Goal: Navigation & Orientation: Find specific page/section

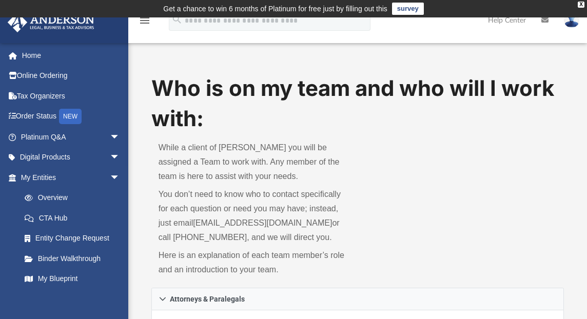
scroll to position [93, 0]
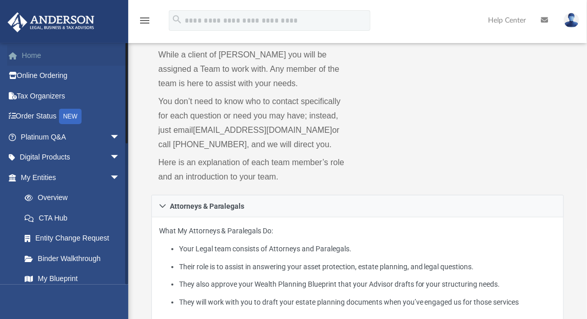
click at [36, 55] on link "Home" at bounding box center [71, 55] width 128 height 21
click at [41, 98] on link "Tax Organizers" at bounding box center [71, 96] width 128 height 21
click at [40, 97] on link "Tax Organizers" at bounding box center [71, 96] width 128 height 21
click at [37, 91] on link "Tax Organizers" at bounding box center [71, 96] width 128 height 21
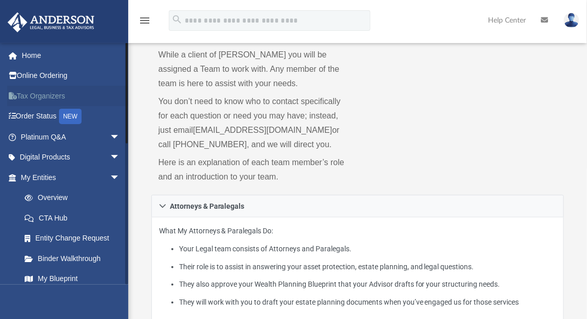
click at [37, 92] on link "Tax Organizers" at bounding box center [71, 96] width 128 height 21
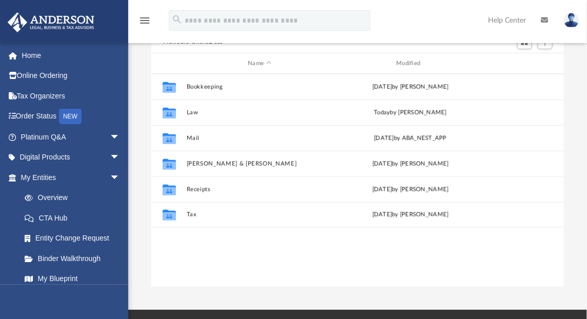
scroll to position [126, 0]
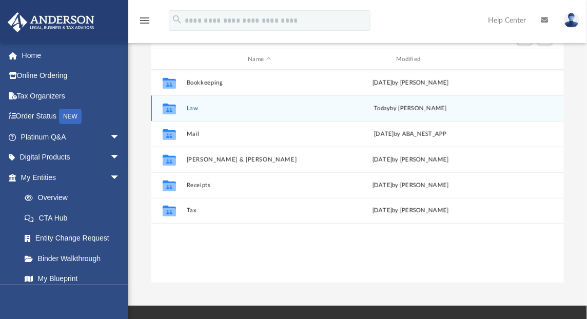
click at [182, 106] on div "Collaborated Folder Law today by Laura Hundley" at bounding box center [357, 108] width 413 height 26
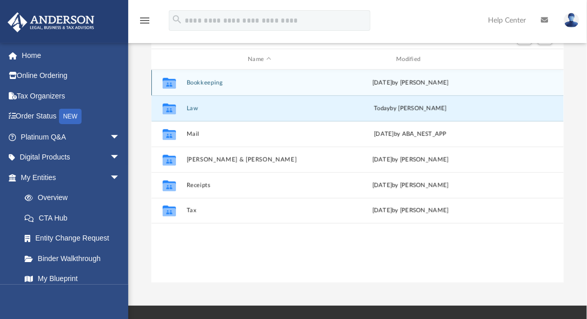
click at [180, 76] on div "Collaborated Folder" at bounding box center [169, 83] width 26 height 16
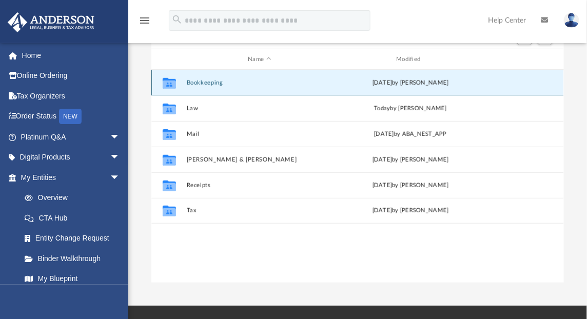
click at [180, 76] on div "Collaborated Folder" at bounding box center [169, 83] width 26 height 16
drag, startPoint x: 180, startPoint y: 76, endPoint x: 171, endPoint y: 74, distance: 9.1
click at [171, 81] on icon "grid" at bounding box center [168, 85] width 13 height 8
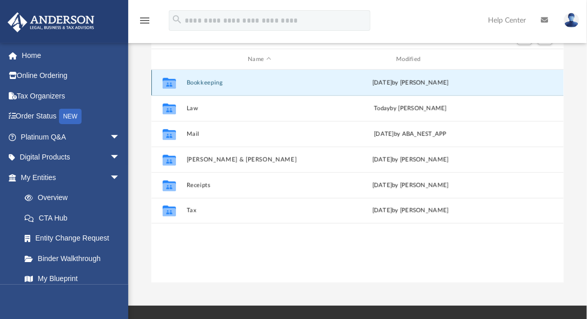
click at [167, 81] on icon "grid" at bounding box center [168, 85] width 13 height 8
click at [166, 81] on icon "grid" at bounding box center [168, 85] width 13 height 8
click at [256, 79] on div "Collaborated Folder Bookkeeping Wed Sep 11 2024 by Charles Rogler" at bounding box center [357, 83] width 413 height 26
click at [167, 81] on icon "grid" at bounding box center [168, 85] width 13 height 8
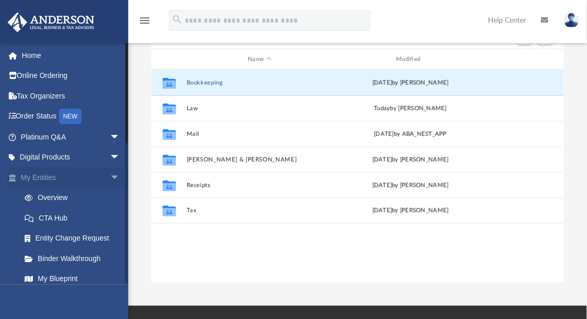
click at [23, 177] on link "My Entities arrow_drop_down" at bounding box center [71, 177] width 128 height 21
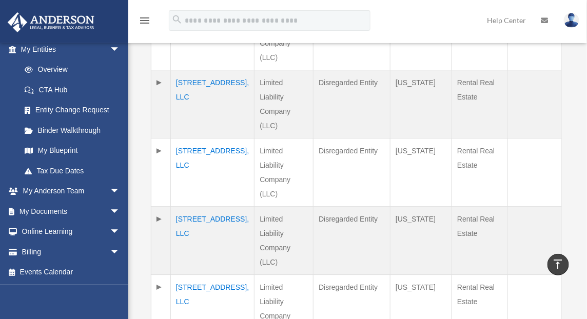
scroll to position [684, 0]
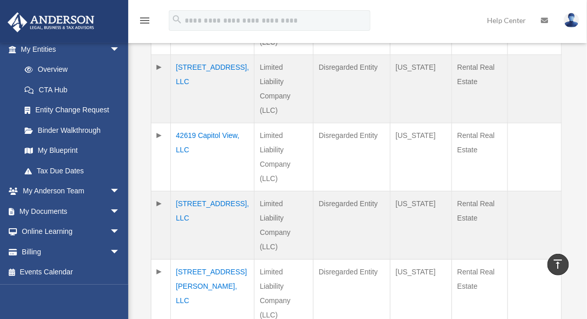
scroll to position [697, 0]
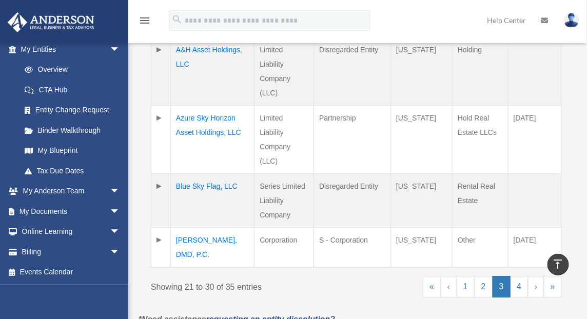
scroll to position [725, 0]
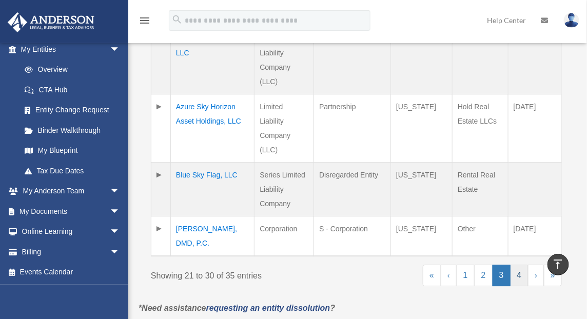
click at [524, 265] on link "4" at bounding box center [520, 276] width 18 height 22
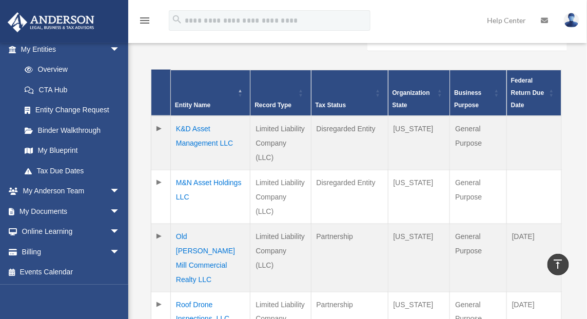
scroll to position [227, 0]
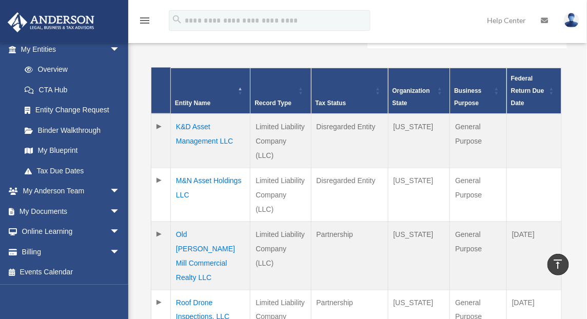
click at [212, 241] on td "Old [PERSON_NAME] Mill Commercial Realty LLC" at bounding box center [211, 256] width 80 height 68
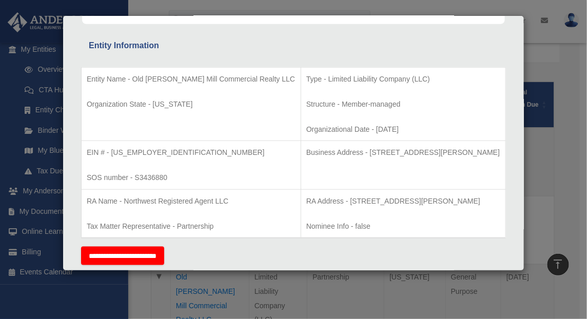
scroll to position [178, 0]
click at [556, 28] on div "Details × Articles Sent Organizational Date" at bounding box center [293, 159] width 587 height 319
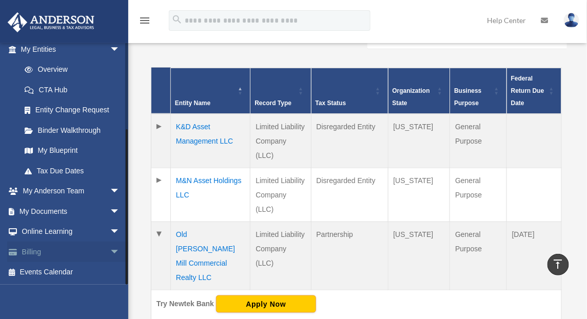
click at [94, 248] on link "Billing arrow_drop_down" at bounding box center [71, 252] width 128 height 21
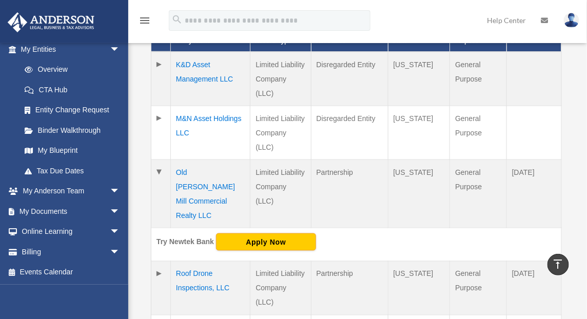
scroll to position [308, 0]
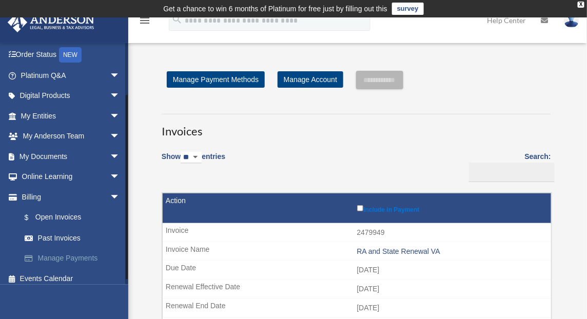
scroll to position [62, 0]
click at [56, 214] on link "$ Open Invoices" at bounding box center [74, 217] width 121 height 21
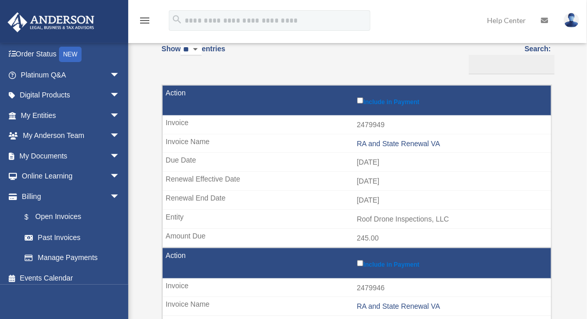
scroll to position [109, 0]
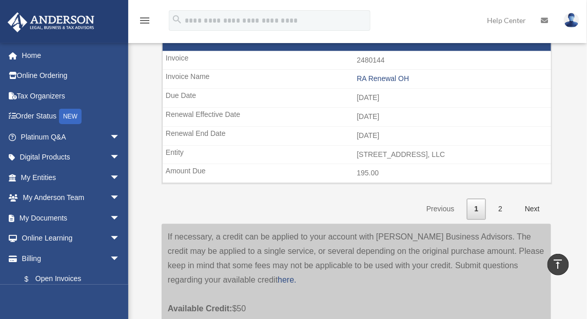
scroll to position [1649, 0]
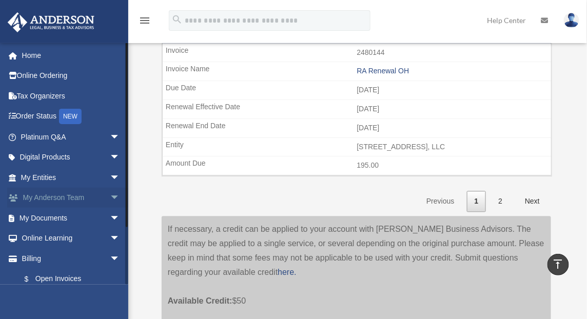
click at [26, 201] on link "My [PERSON_NAME] Team arrow_drop_down" at bounding box center [71, 198] width 128 height 21
click at [23, 157] on link "Digital Products arrow_drop_down" at bounding box center [71, 157] width 128 height 21
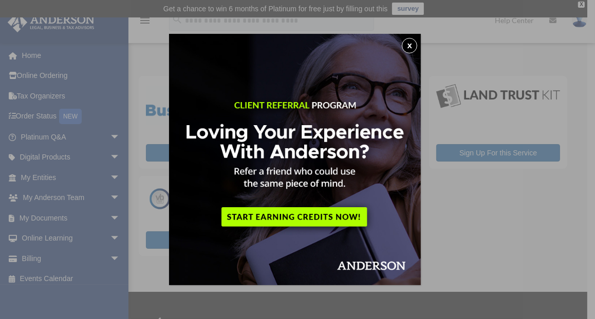
click at [411, 43] on button "x" at bounding box center [408, 45] width 15 height 15
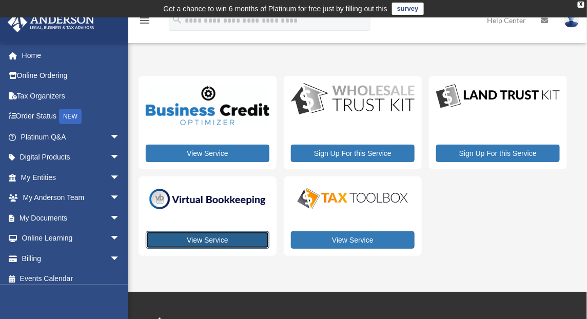
click at [207, 244] on link "View Service" at bounding box center [208, 240] width 124 height 17
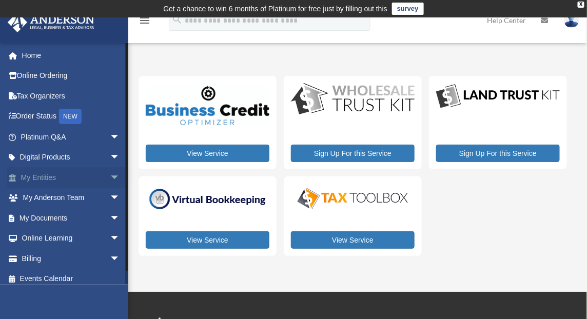
click at [110, 170] on span "arrow_drop_down" at bounding box center [120, 177] width 21 height 21
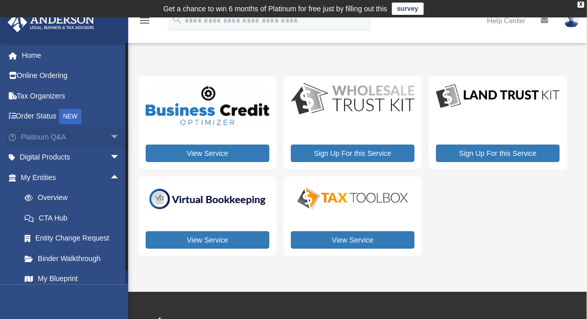
click at [110, 133] on span "arrow_drop_down" at bounding box center [120, 137] width 21 height 21
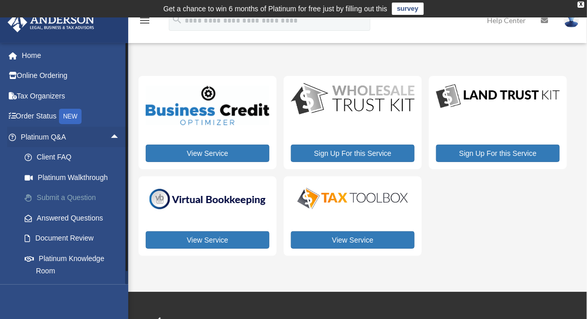
click at [64, 194] on link "Submit a Question" at bounding box center [74, 198] width 121 height 21
click at [43, 196] on link "Submit a Question" at bounding box center [74, 198] width 121 height 21
click at [66, 196] on link "Submit a Question" at bounding box center [74, 198] width 121 height 21
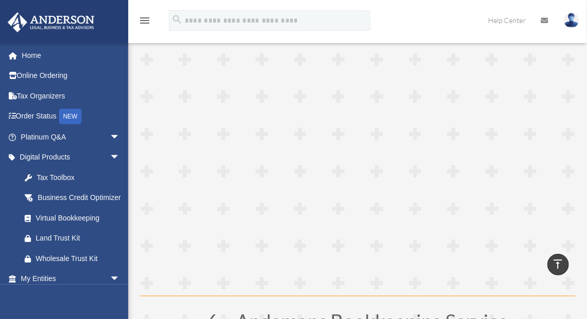
scroll to position [1369, 0]
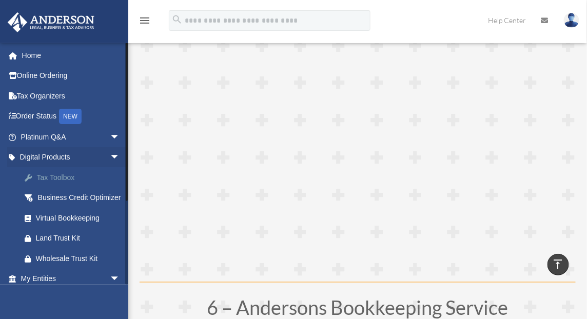
click at [64, 175] on div "Tax Toolbox" at bounding box center [79, 177] width 87 height 13
click at [38, 92] on link "Tax Organizers" at bounding box center [71, 96] width 128 height 21
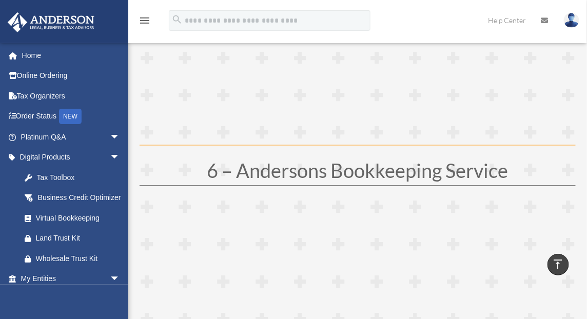
scroll to position [1509, 0]
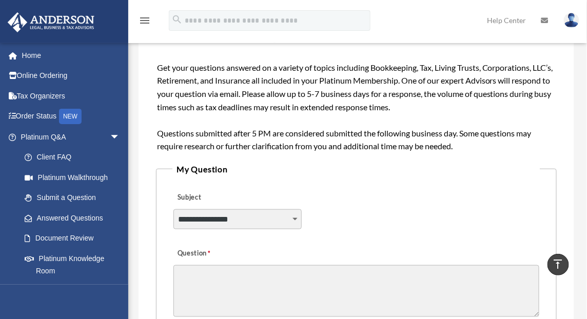
scroll to position [156, 0]
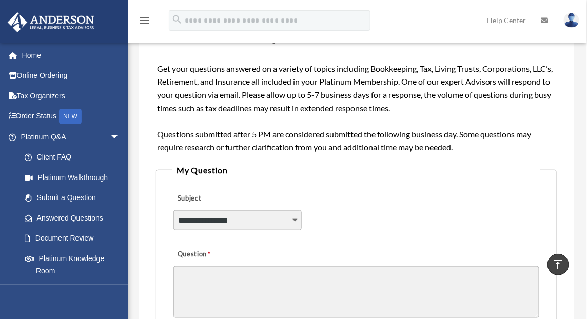
click at [294, 221] on select "**********" at bounding box center [238, 220] width 128 height 20
click at [51, 149] on link "Client FAQ" at bounding box center [74, 157] width 121 height 21
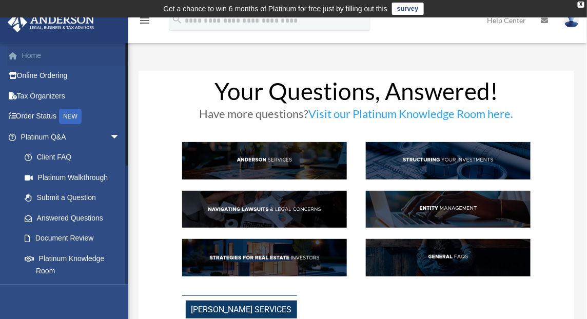
click at [25, 52] on link "Home" at bounding box center [71, 55] width 128 height 21
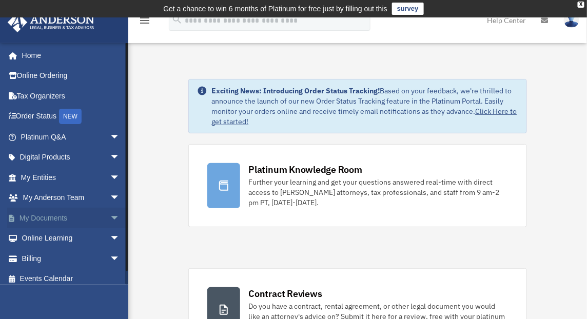
click at [110, 209] on span "arrow_drop_down" at bounding box center [120, 218] width 21 height 21
click at [52, 255] on link "Meeting Minutes" at bounding box center [74, 258] width 121 height 21
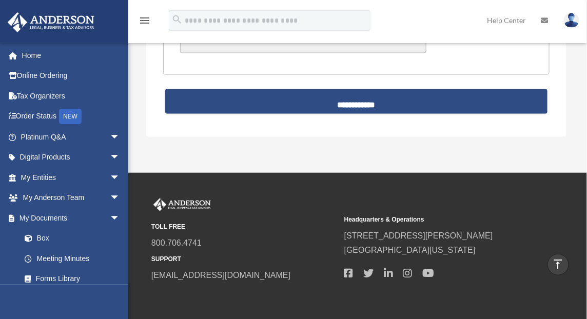
scroll to position [2625, 0]
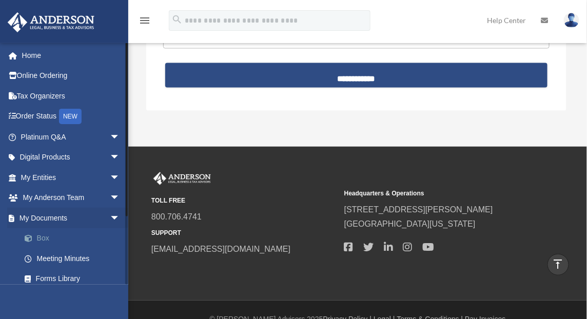
click at [46, 239] on link "Box" at bounding box center [74, 238] width 121 height 21
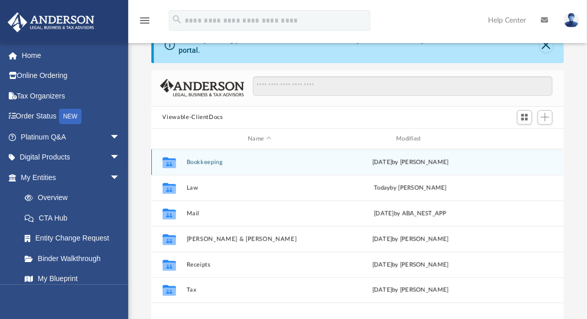
scroll to position [46, 0]
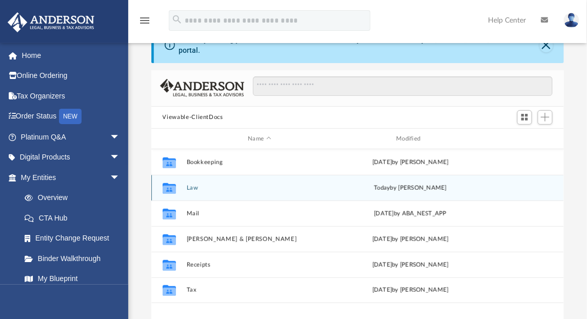
click at [210, 185] on button "Law" at bounding box center [259, 188] width 146 height 7
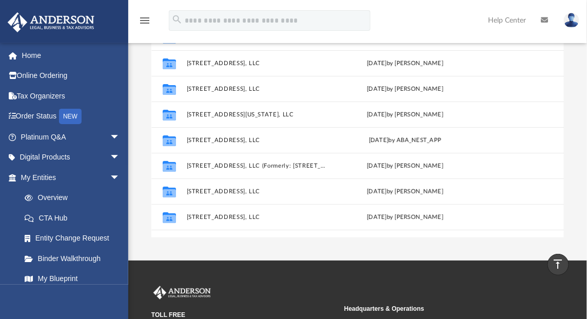
scroll to position [0, 0]
click at [54, 196] on link "Overview" at bounding box center [74, 198] width 121 height 21
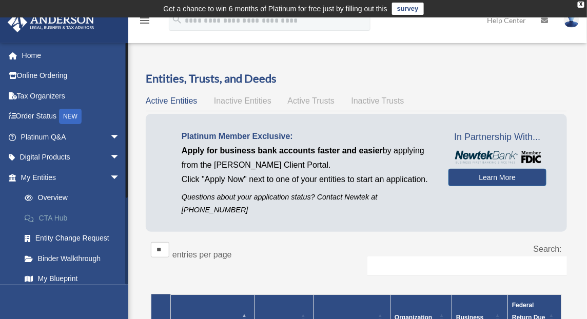
click at [60, 213] on link "CTA Hub" at bounding box center [74, 218] width 121 height 21
click at [43, 219] on link "CTA Hub" at bounding box center [74, 218] width 121 height 21
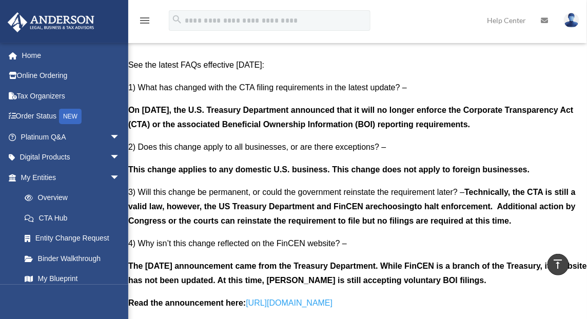
scroll to position [871, 0]
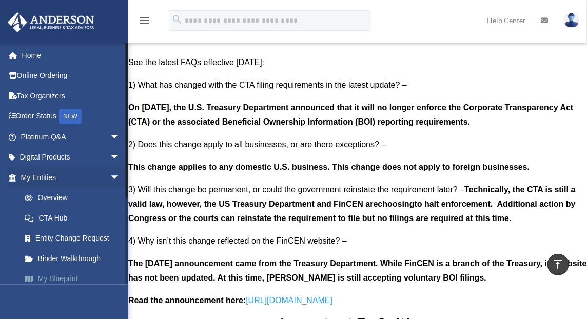
click at [52, 276] on link "My Blueprint" at bounding box center [74, 279] width 121 height 21
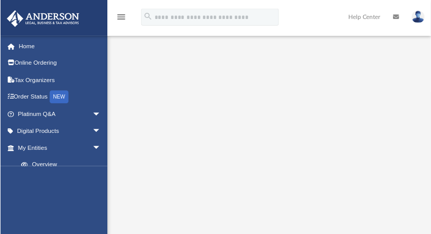
scroll to position [46, 0]
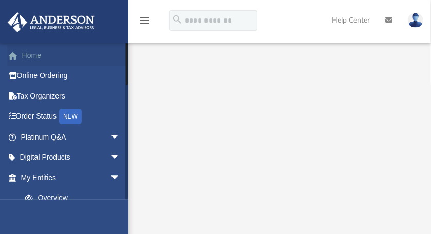
click at [21, 54] on span at bounding box center [18, 55] width 8 height 7
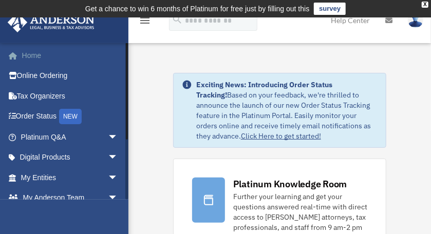
click at [32, 54] on link "Home" at bounding box center [70, 55] width 126 height 21
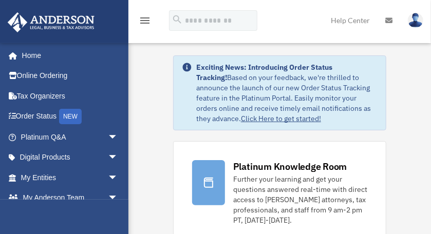
click at [146, 22] on icon "menu" at bounding box center [145, 20] width 12 height 12
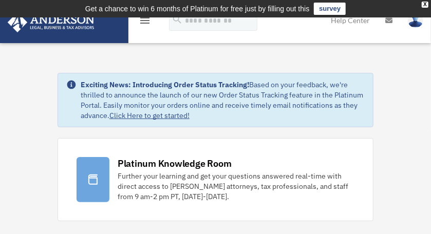
click at [146, 22] on icon "menu" at bounding box center [145, 20] width 12 height 12
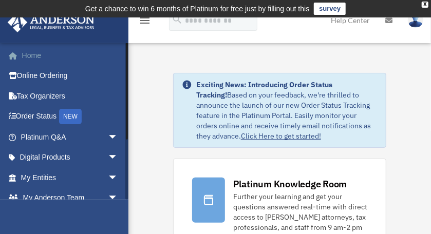
click at [44, 55] on link "Home" at bounding box center [70, 55] width 126 height 21
click at [143, 21] on icon "menu" at bounding box center [145, 20] width 12 height 12
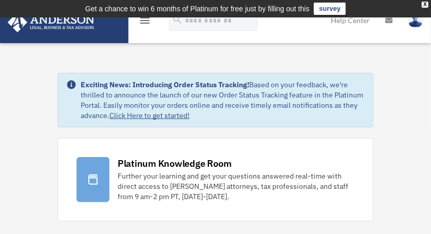
click at [143, 21] on icon "menu" at bounding box center [145, 20] width 12 height 12
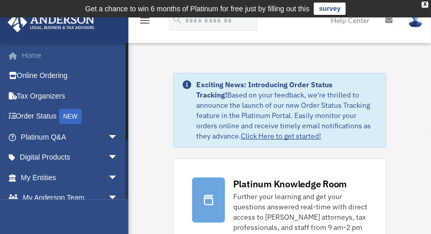
click at [31, 58] on link "Home" at bounding box center [70, 55] width 126 height 21
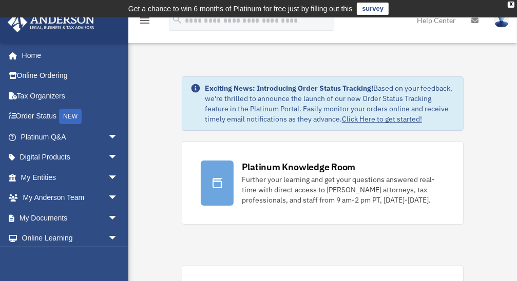
drag, startPoint x: 0, startPoint y: 0, endPoint x: 132, endPoint y: 74, distance: 151.7
click at [23, 197] on link "My [PERSON_NAME] Team arrow_drop_down" at bounding box center [70, 198] width 126 height 21
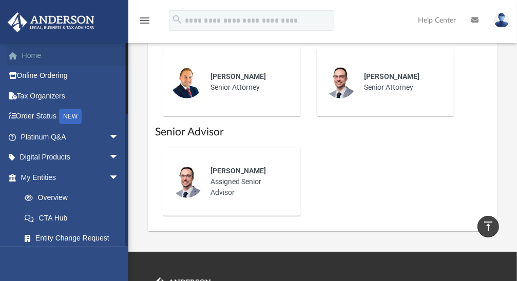
click at [29, 51] on link "Home" at bounding box center [70, 55] width 127 height 21
click at [26, 52] on link "Home" at bounding box center [70, 55] width 127 height 21
click at [29, 94] on link "Tax Organizers" at bounding box center [70, 96] width 127 height 21
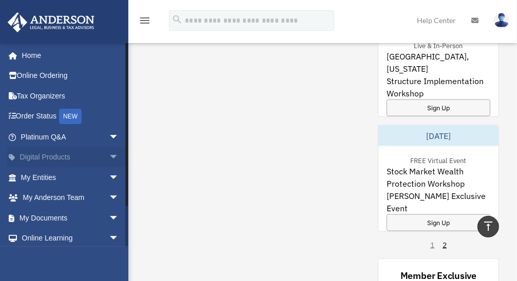
scroll to position [879, 0]
click at [19, 219] on span at bounding box center [16, 218] width 5 height 7
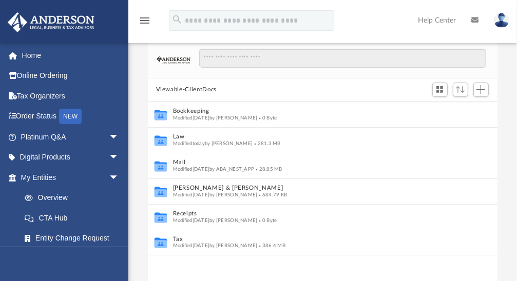
scroll to position [65, 0]
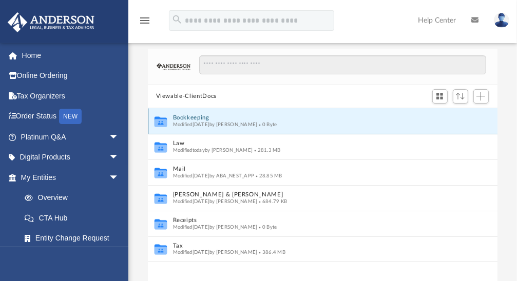
click at [190, 115] on button "Bookkeeping" at bounding box center [316, 117] width 286 height 7
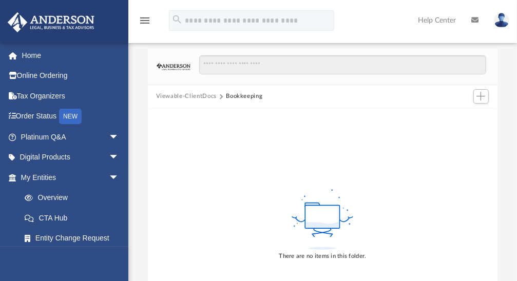
click at [196, 94] on button "Viewable-ClientDocs" at bounding box center [186, 96] width 61 height 9
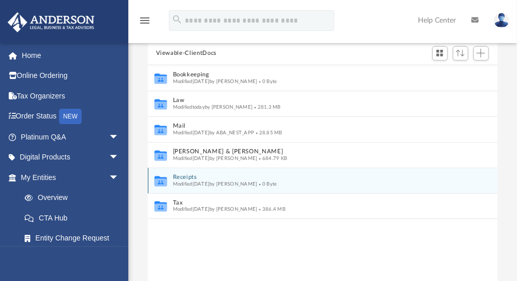
scroll to position [111, 0]
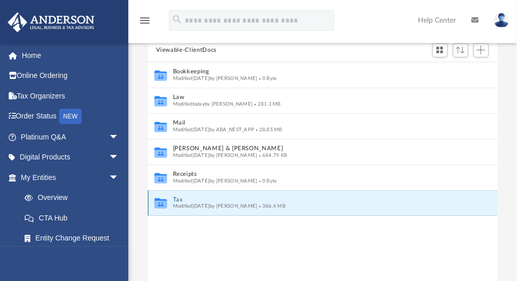
click at [176, 198] on button "Tax" at bounding box center [316, 200] width 286 height 7
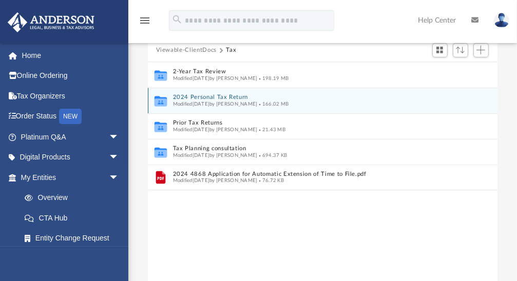
click at [191, 98] on button "2024 Personal Tax Return" at bounding box center [316, 97] width 286 height 7
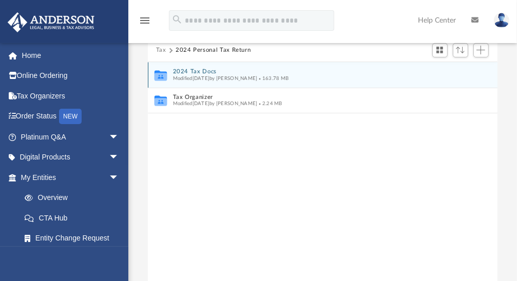
click at [190, 72] on button "2024 Tax Docs" at bounding box center [316, 71] width 286 height 7
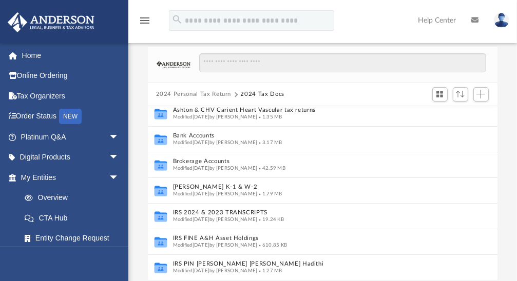
scroll to position [62, 0]
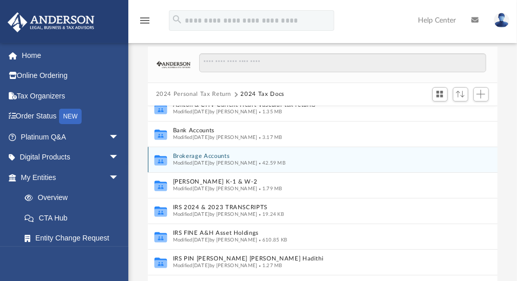
click at [187, 154] on button "Brokerage Accounts" at bounding box center [313, 156] width 280 height 7
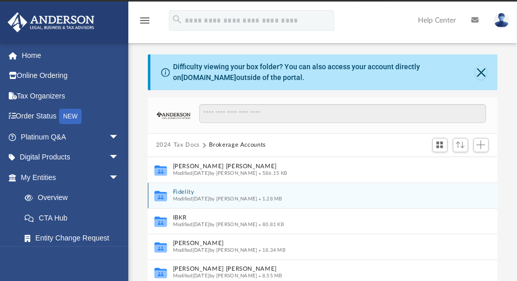
scroll to position [6, 0]
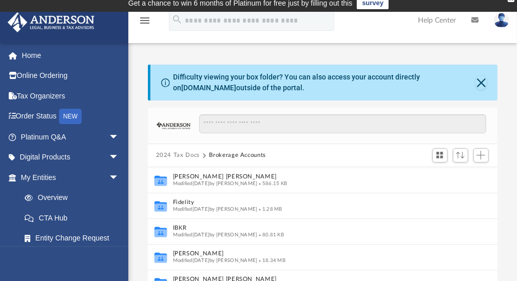
click at [188, 156] on button "2024 Tax Docs" at bounding box center [178, 155] width 44 height 9
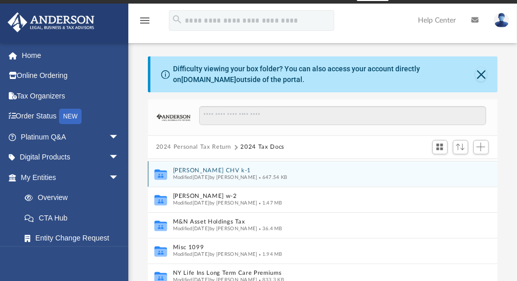
scroll to position [0, 0]
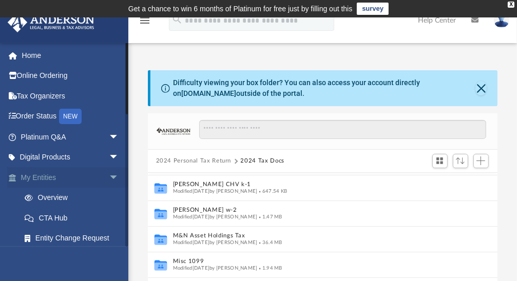
click at [109, 175] on span "arrow_drop_down" at bounding box center [119, 177] width 21 height 21
click at [109, 175] on span "arrow_drop_up" at bounding box center [119, 177] width 21 height 21
click at [34, 58] on link "Home" at bounding box center [70, 55] width 127 height 21
